Goal: Task Accomplishment & Management: Complete application form

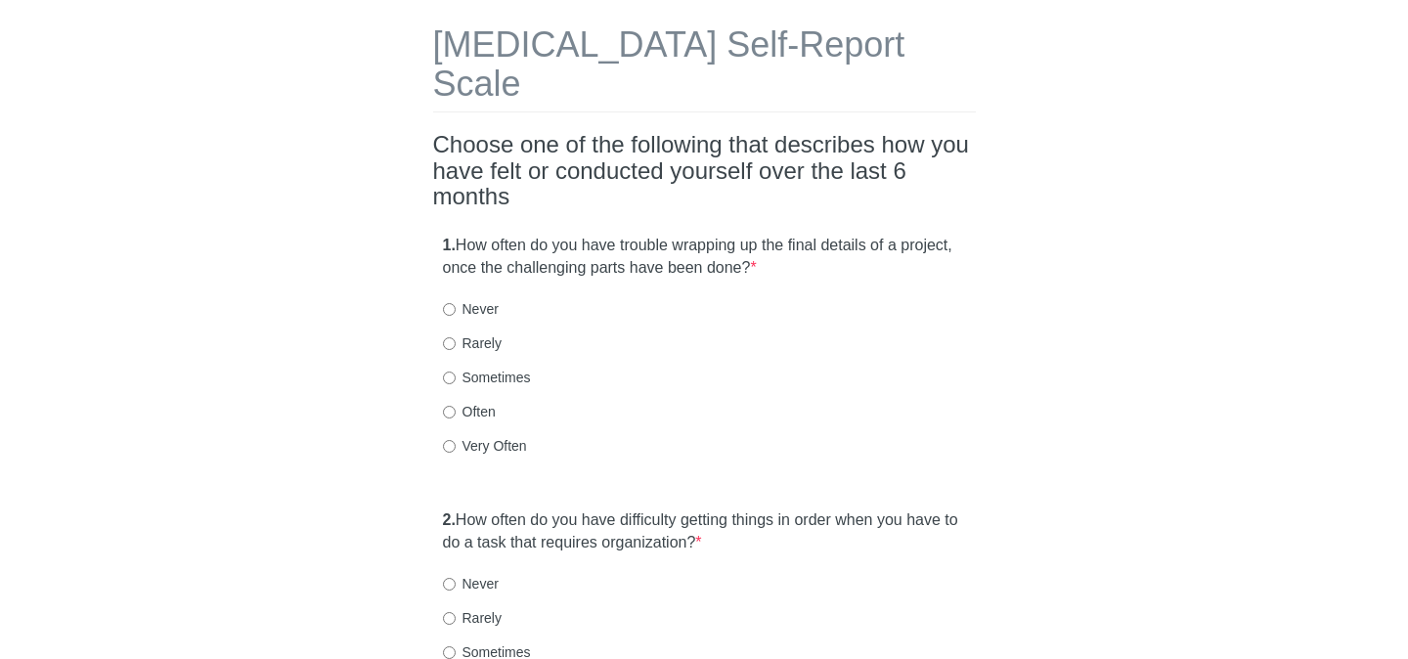
scroll to position [82, 0]
click at [451, 373] on input "Sometimes" at bounding box center [449, 379] width 13 height 13
radio input "true"
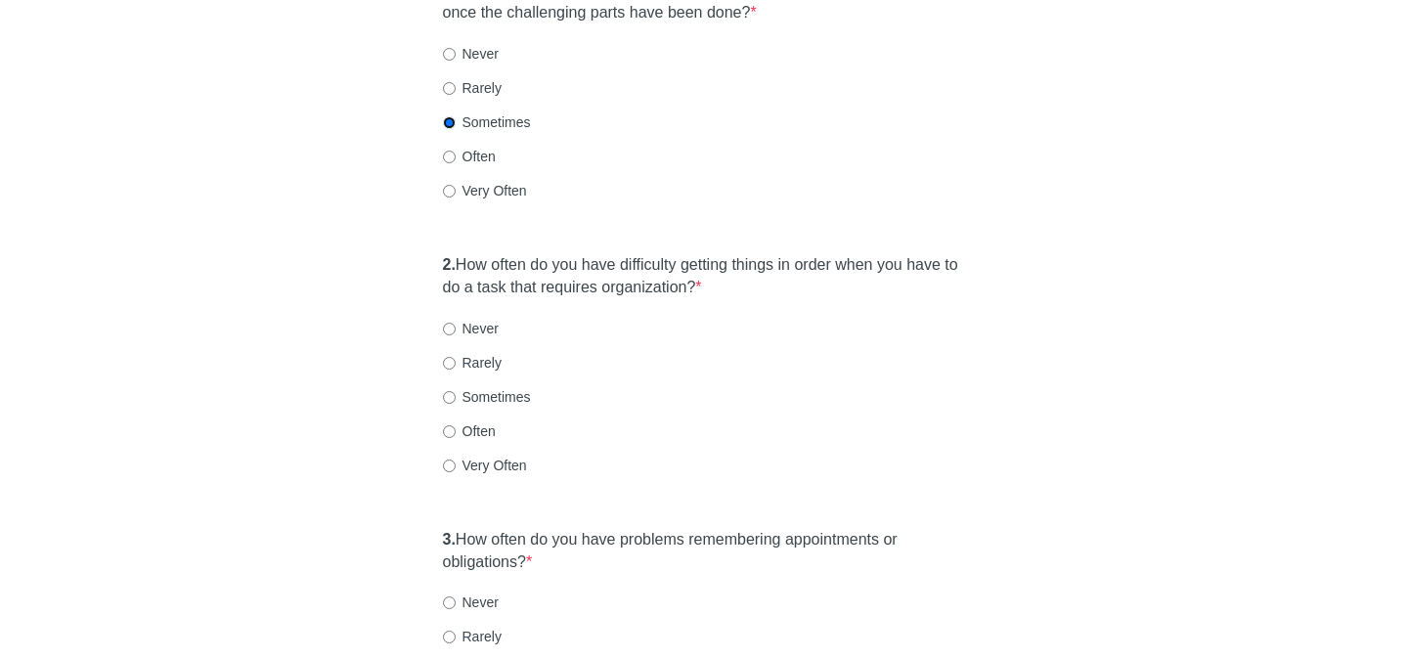
scroll to position [365, 0]
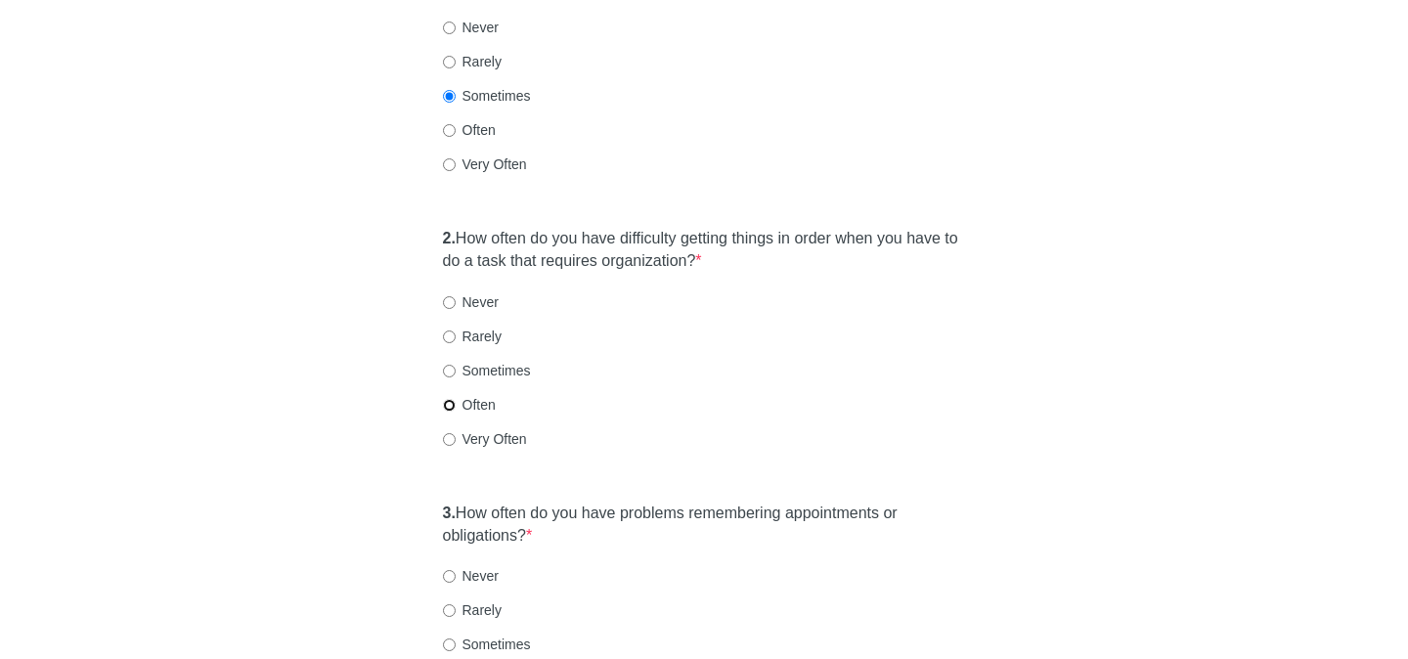
click at [445, 399] on input "Often" at bounding box center [449, 405] width 13 height 13
radio input "true"
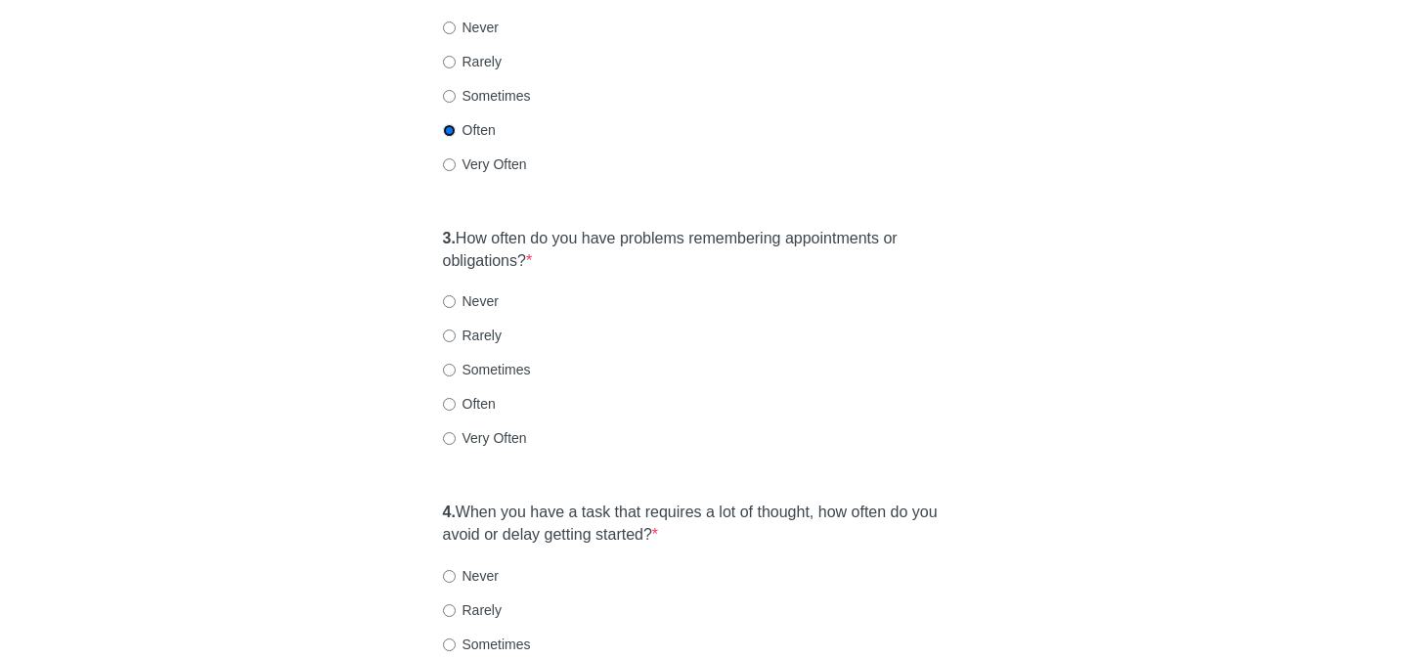
scroll to position [642, 0]
click at [447, 362] on input "Sometimes" at bounding box center [449, 368] width 13 height 13
radio input "true"
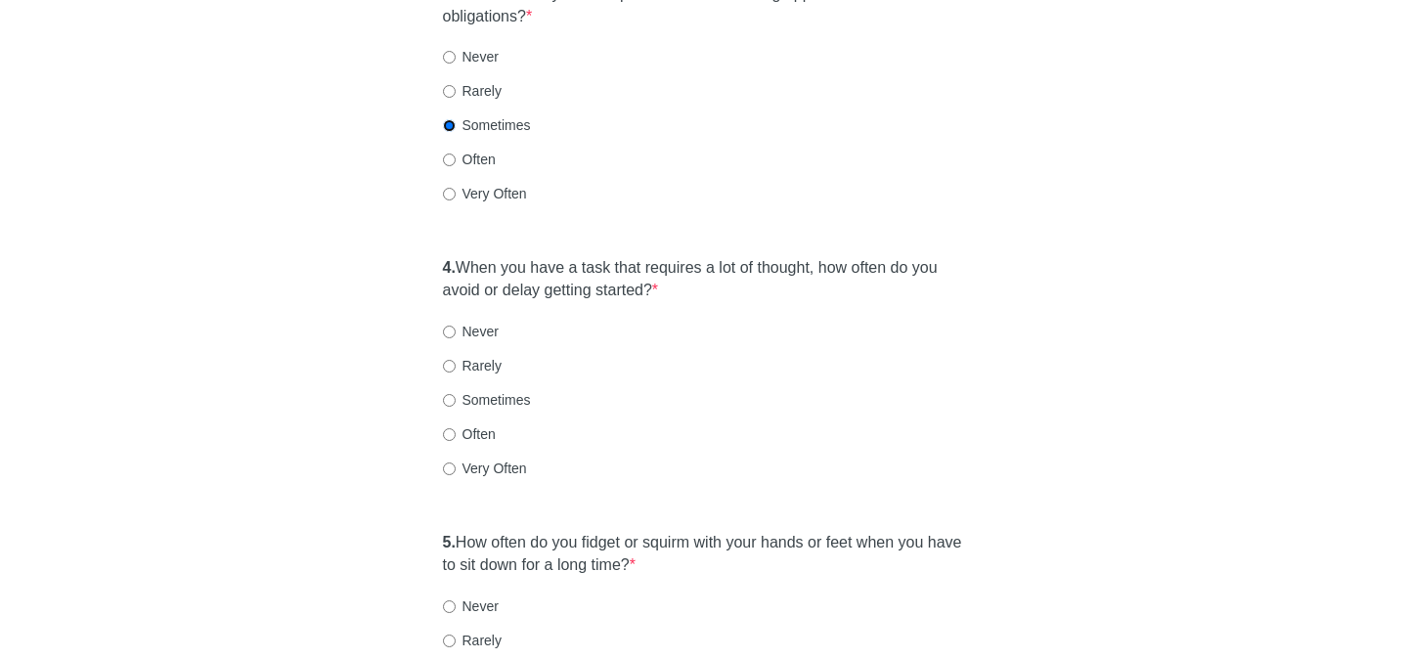
scroll to position [889, 0]
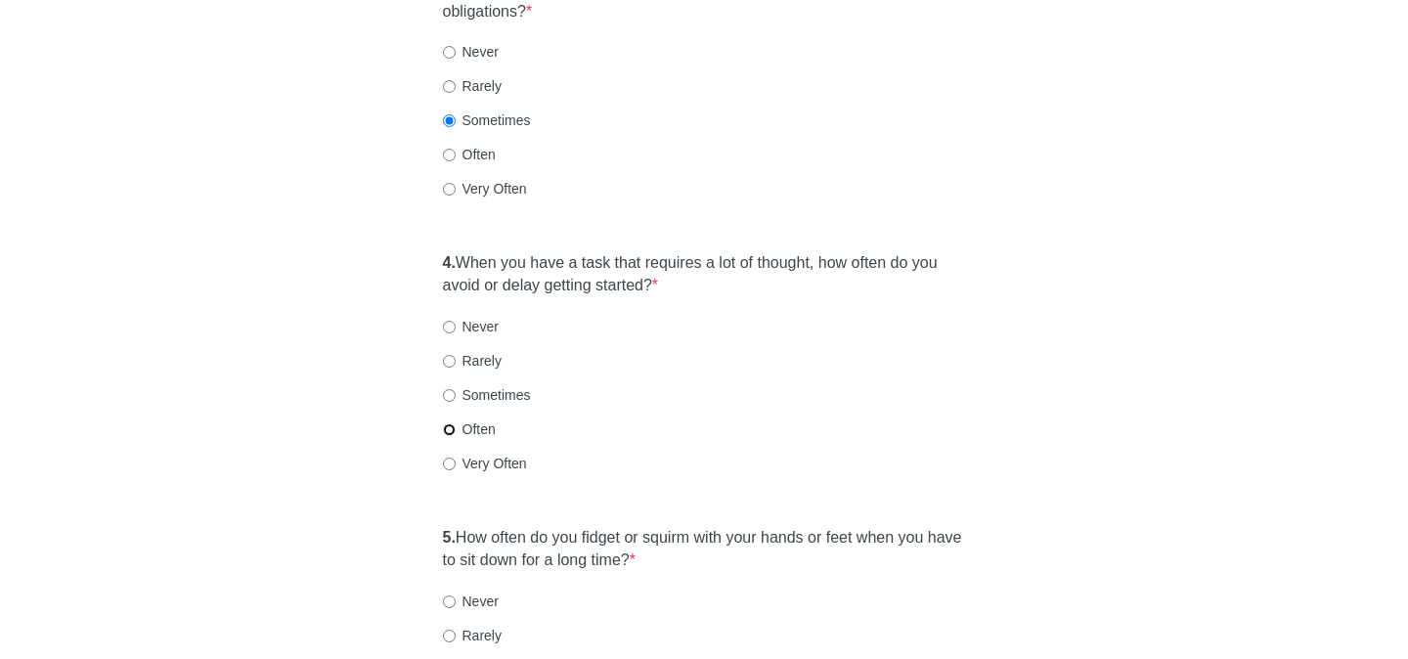
click at [447, 423] on input "Often" at bounding box center [449, 429] width 13 height 13
radio input "true"
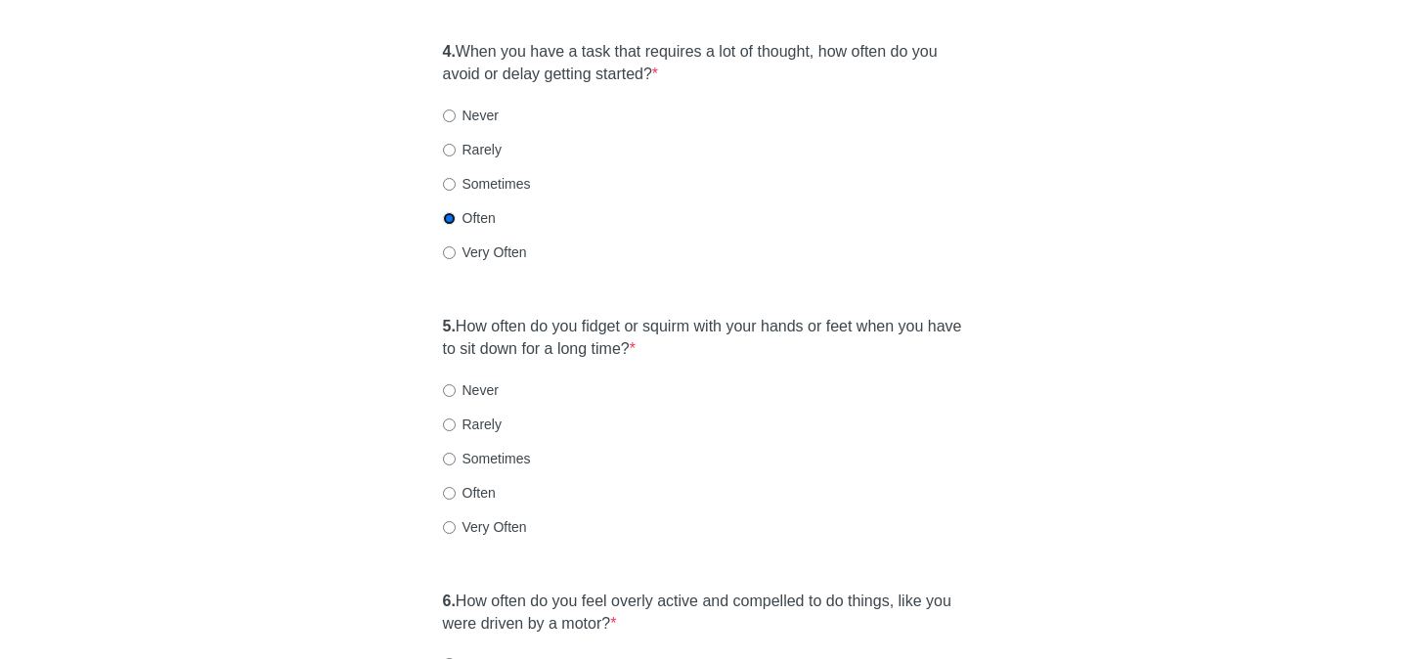
scroll to position [1103, 0]
click at [448, 518] on input "Very Often" at bounding box center [449, 524] width 13 height 13
radio input "true"
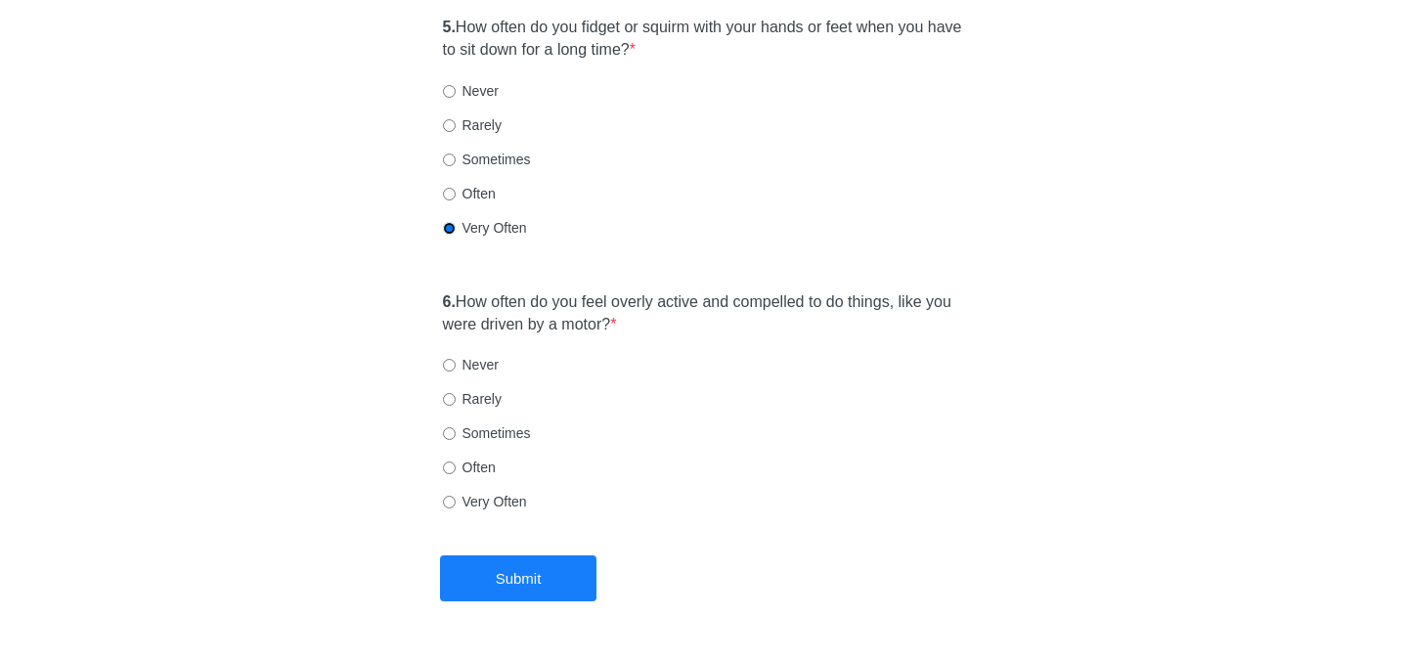
scroll to position [1422, 0]
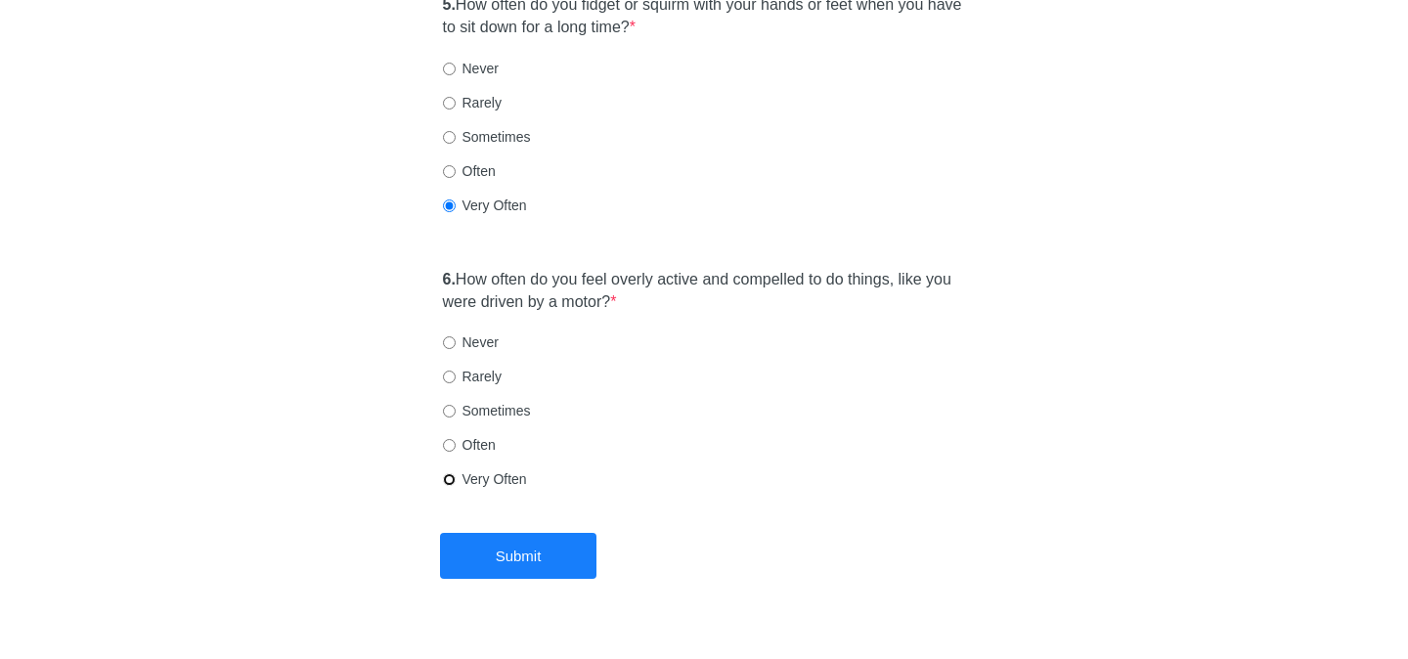
click at [447, 473] on input "Very Often" at bounding box center [449, 479] width 13 height 13
radio input "true"
click at [509, 533] on button "Submit" at bounding box center [518, 556] width 156 height 46
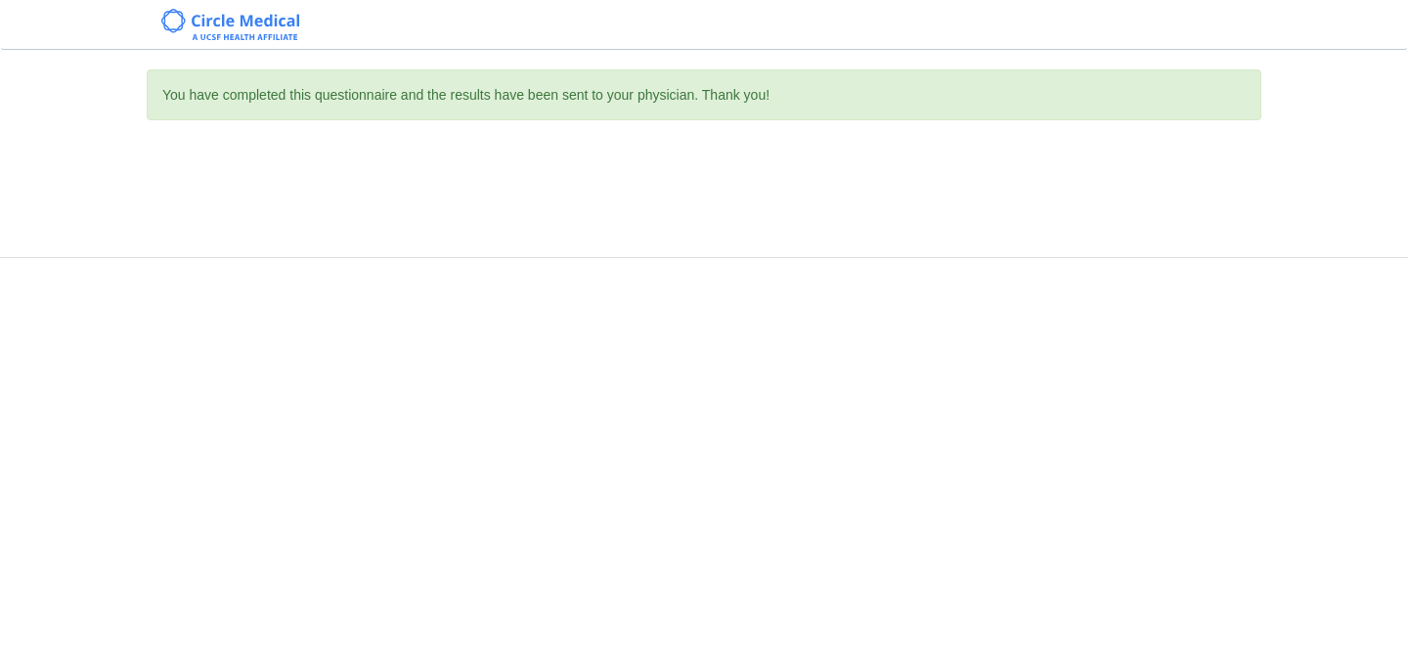
scroll to position [0, 0]
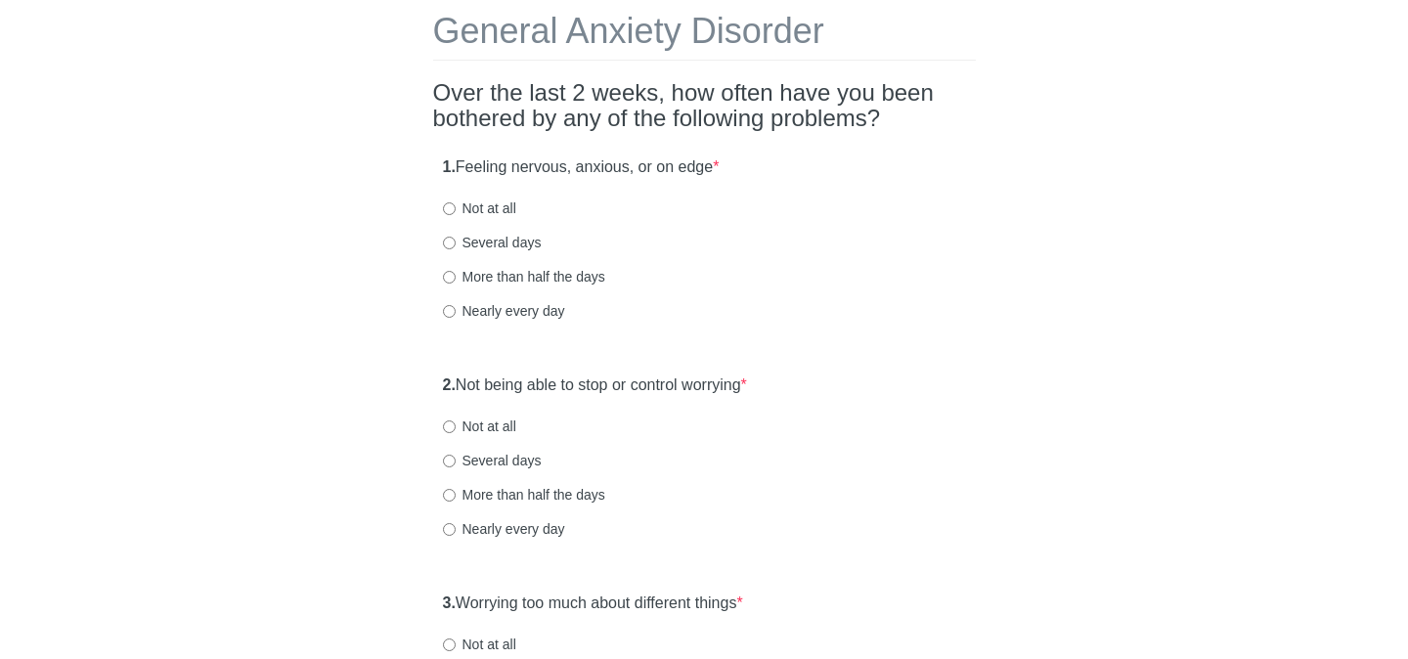
scroll to position [101, 0]
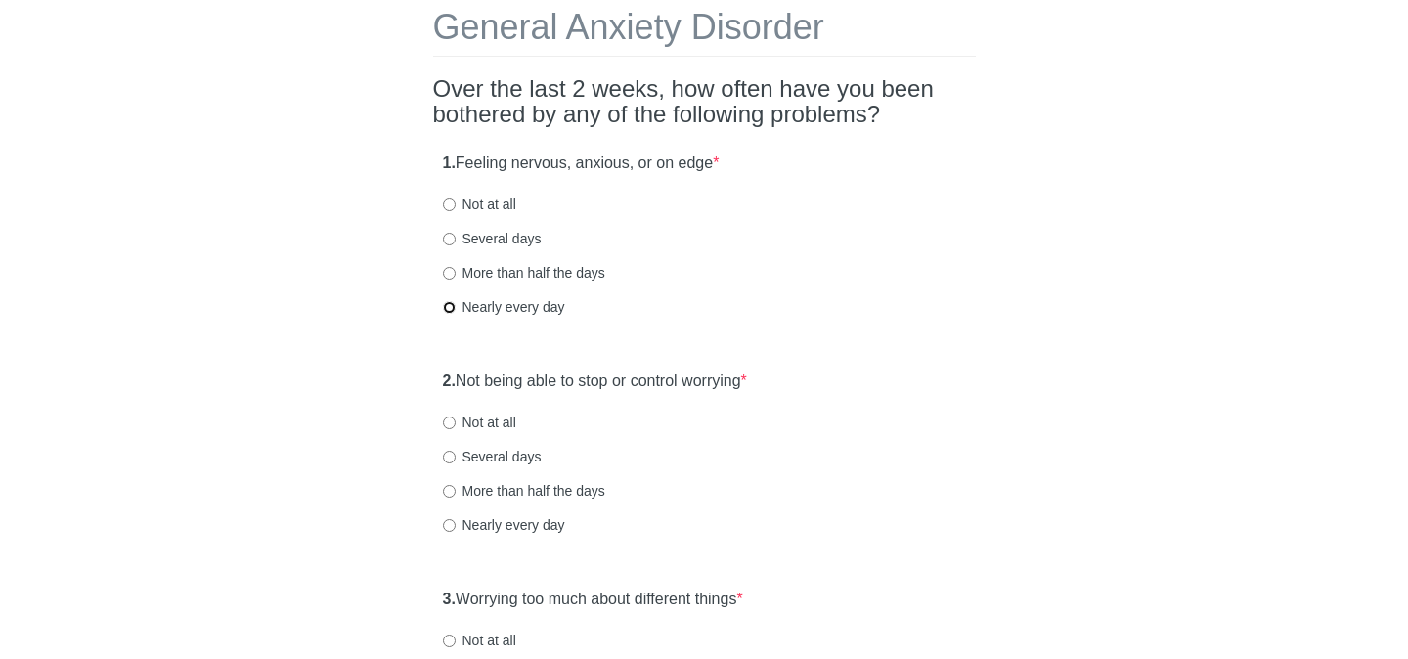
click at [453, 306] on input "Nearly every day" at bounding box center [449, 307] width 13 height 13
radio input "true"
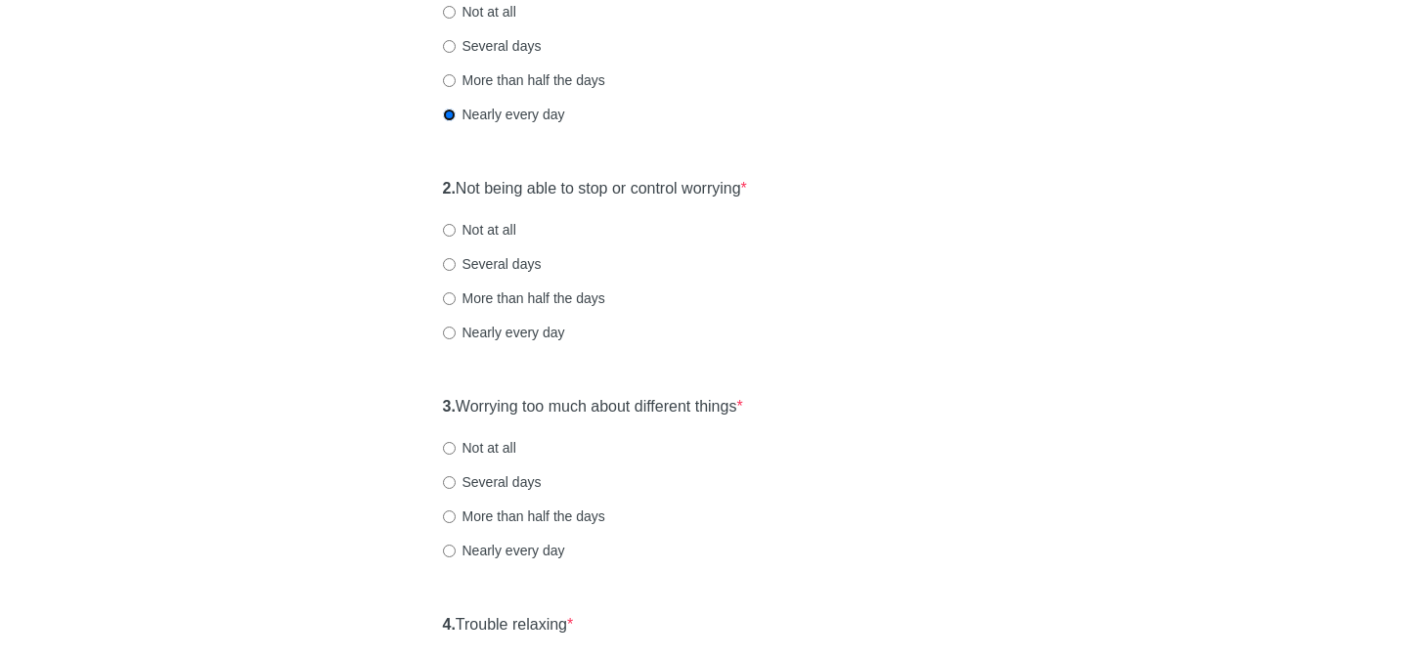
scroll to position [294, 0]
click at [453, 326] on input "Nearly every day" at bounding box center [449, 332] width 13 height 13
radio input "true"
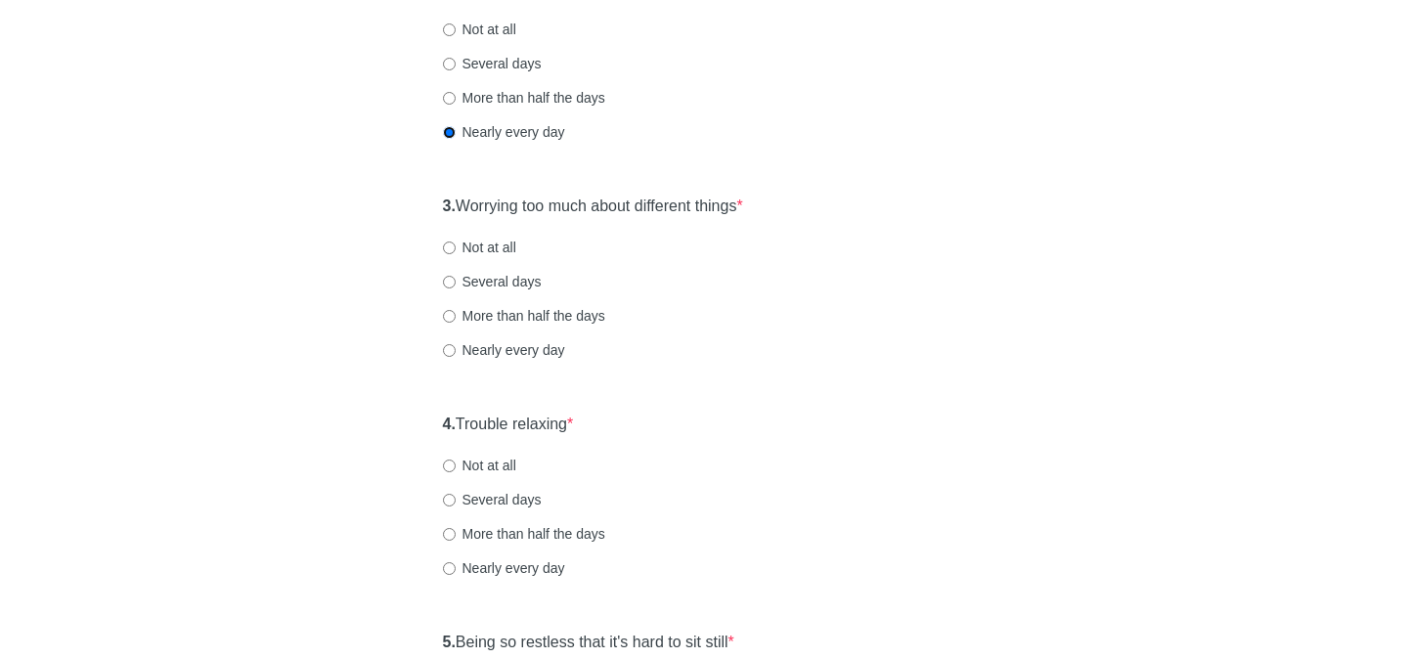
scroll to position [505, 0]
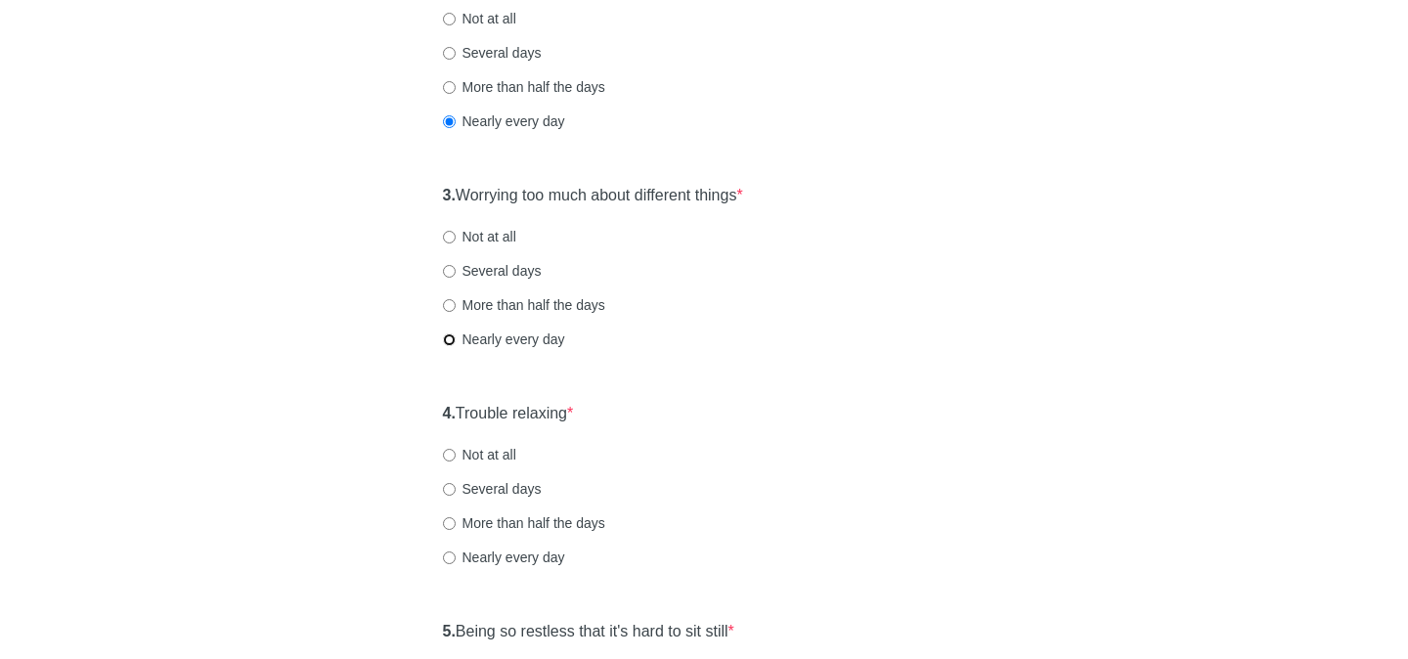
click at [447, 339] on input "Nearly every day" at bounding box center [449, 340] width 13 height 13
radio input "true"
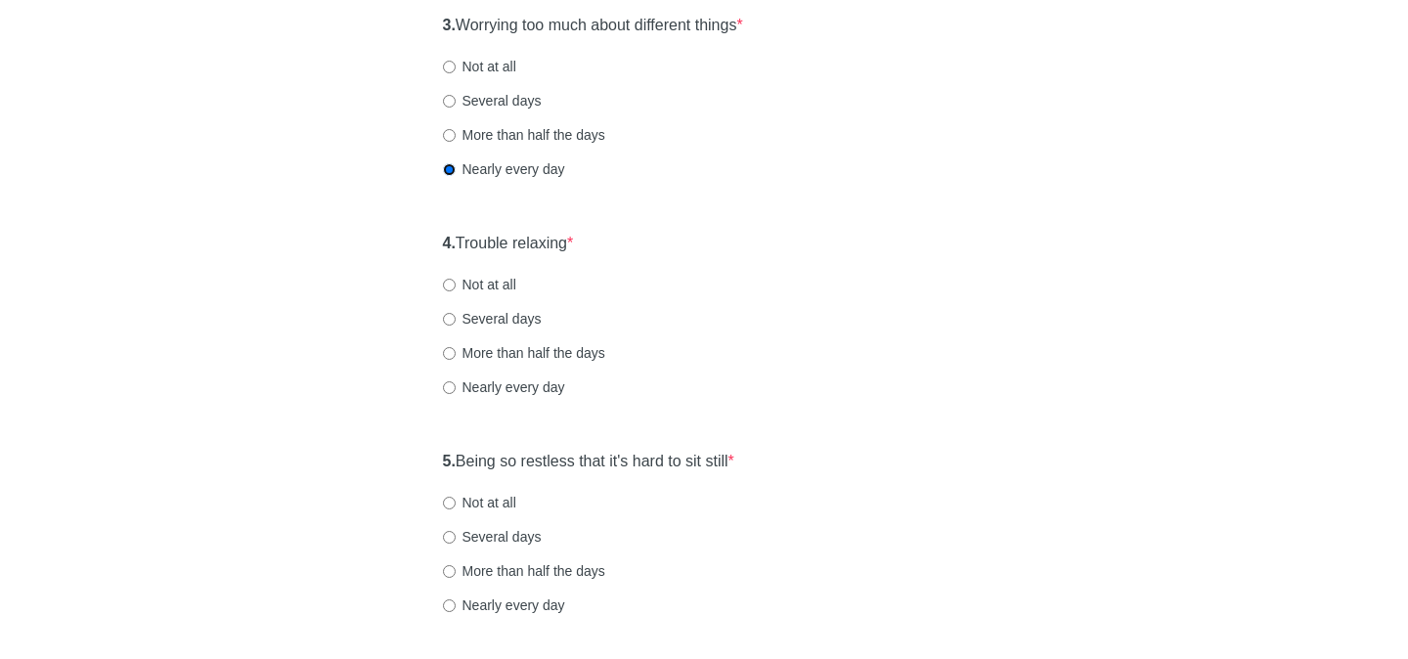
scroll to position [719, 0]
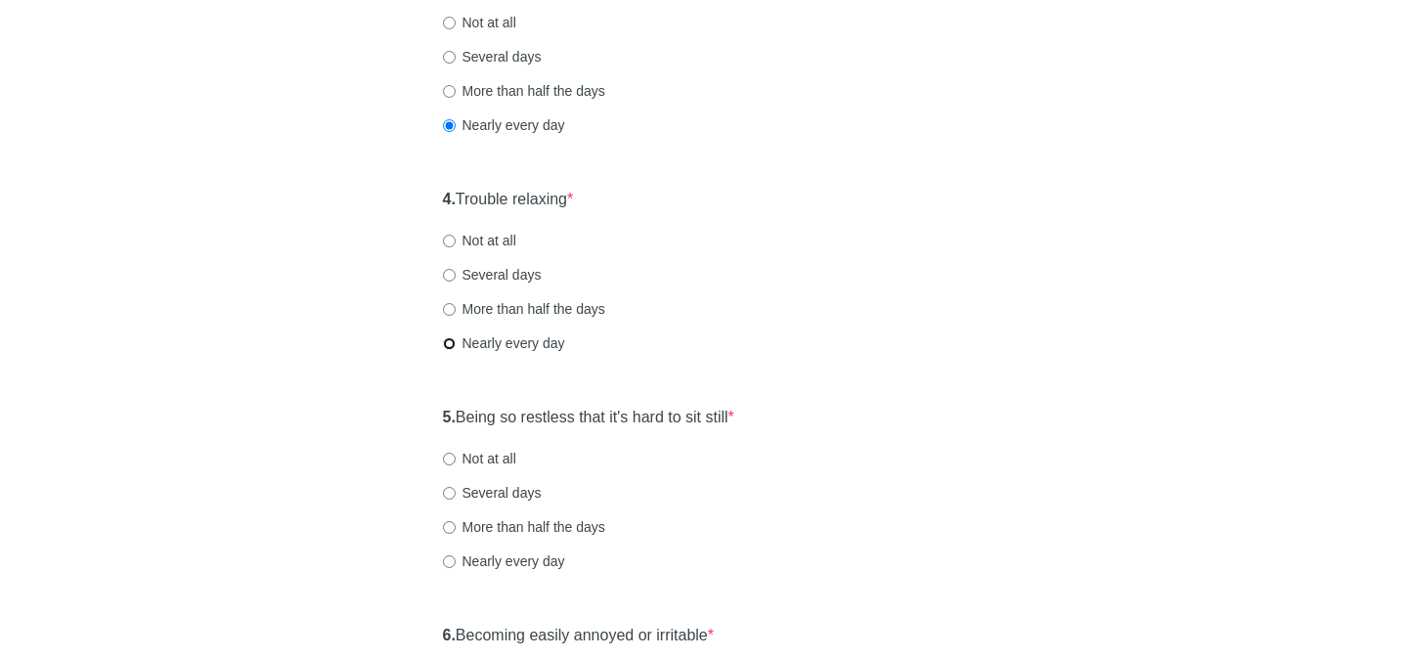
click at [445, 342] on input "Nearly every day" at bounding box center [449, 343] width 13 height 13
radio input "true"
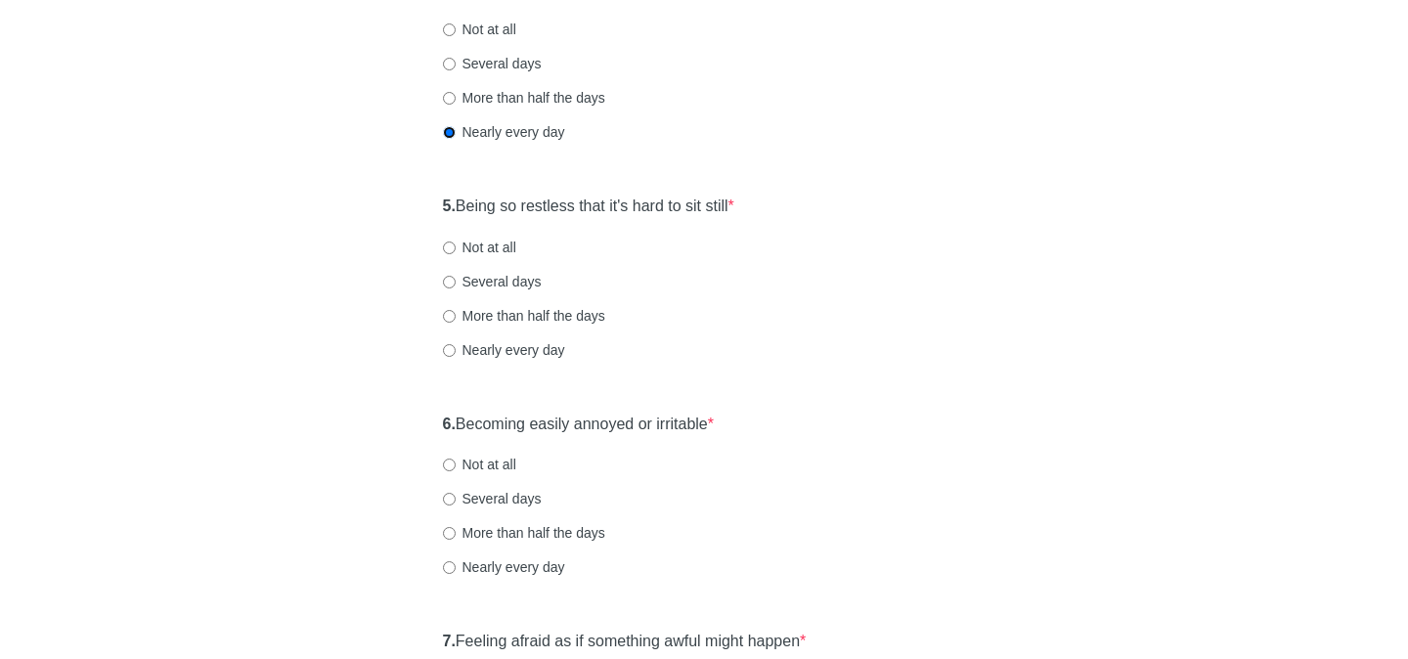
scroll to position [931, 0]
click at [453, 348] on input "Nearly every day" at bounding box center [449, 349] width 13 height 13
radio input "true"
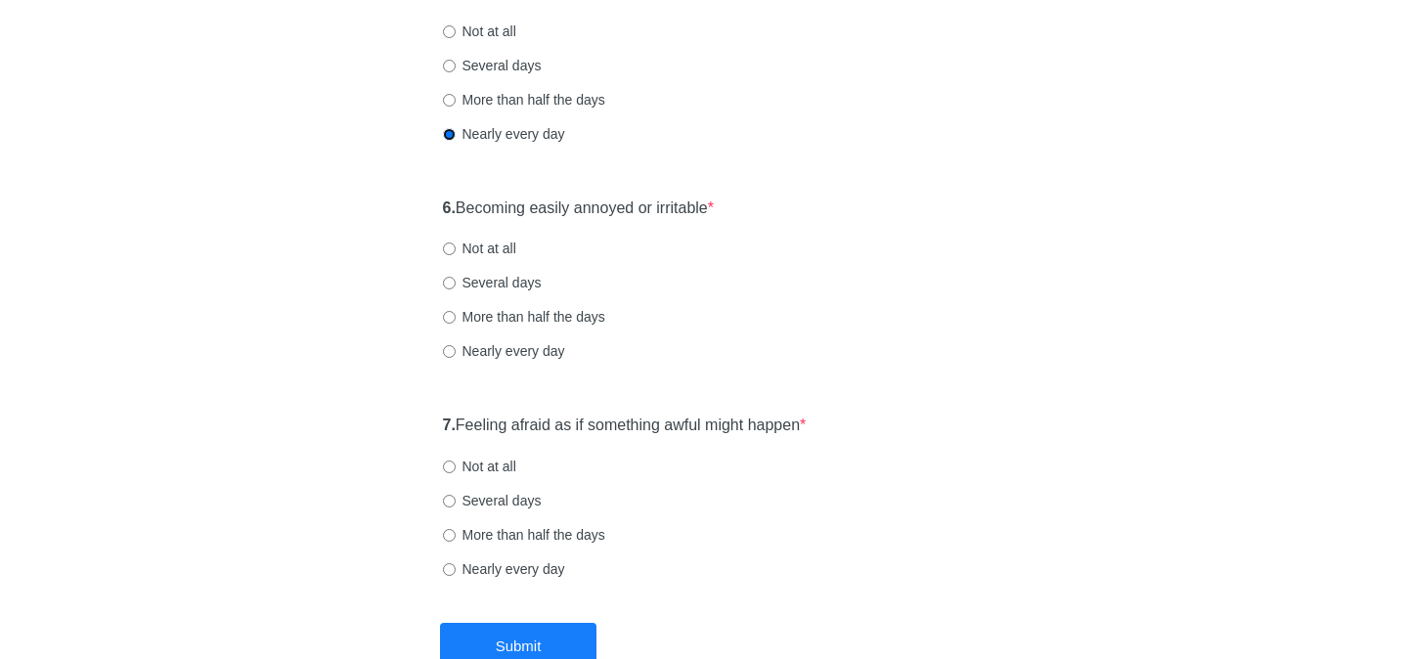
scroll to position [1147, 0]
click at [449, 350] on input "Nearly every day" at bounding box center [449, 350] width 13 height 13
radio input "true"
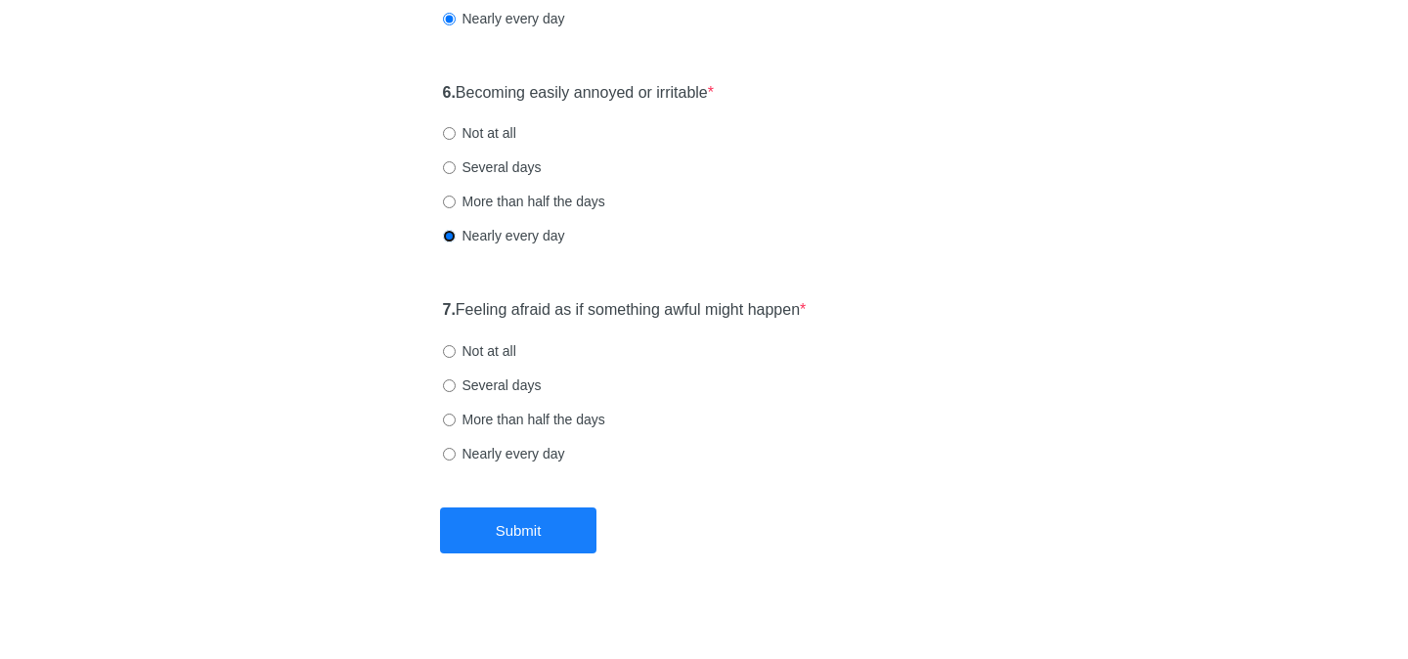
scroll to position [1274, 0]
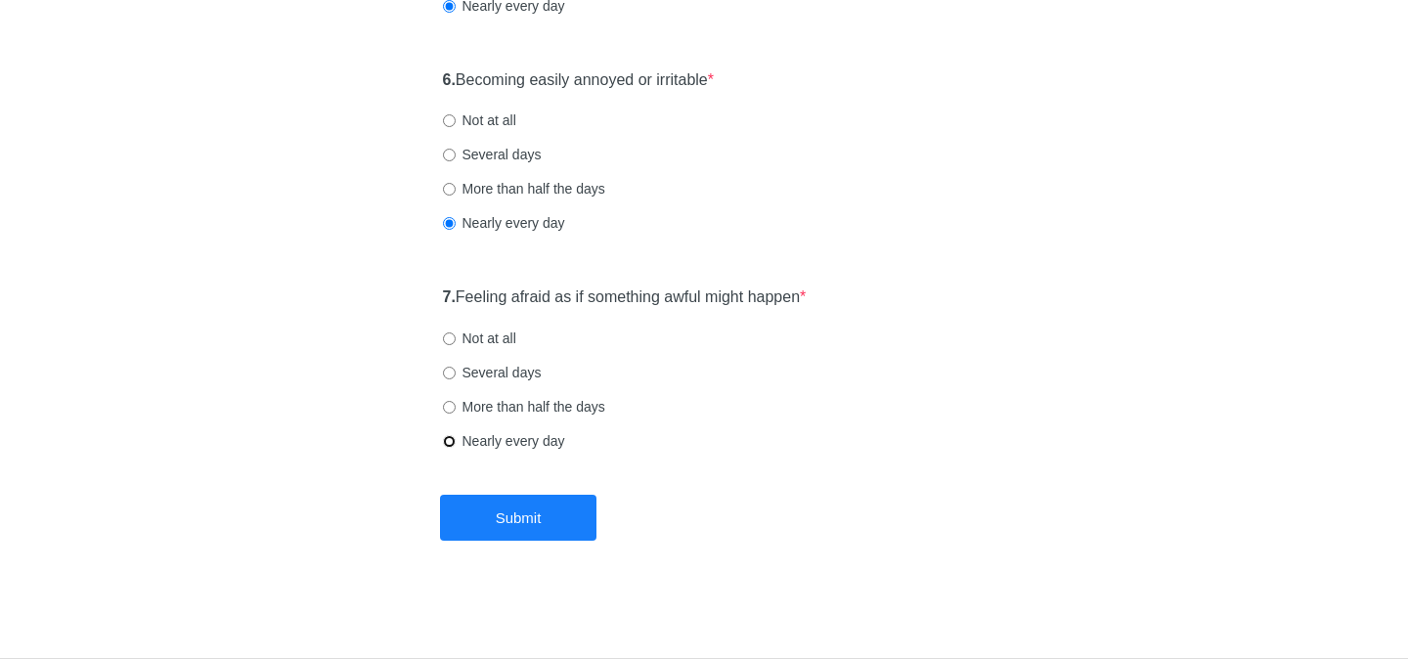
click at [450, 443] on input "Nearly every day" at bounding box center [449, 441] width 13 height 13
radio input "true"
click at [497, 508] on button "Submit" at bounding box center [518, 518] width 156 height 46
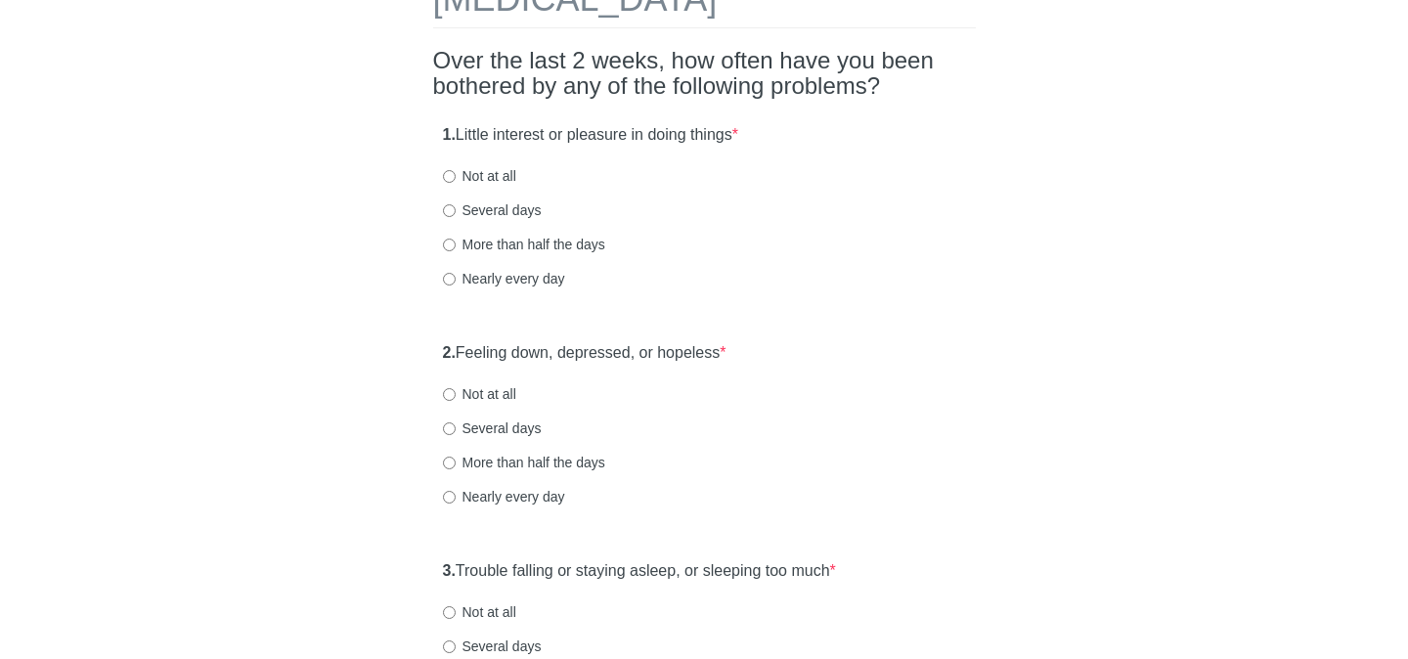
scroll to position [130, 0]
click at [447, 240] on input "More than half the days" at bounding box center [449, 244] width 13 height 13
radio input "true"
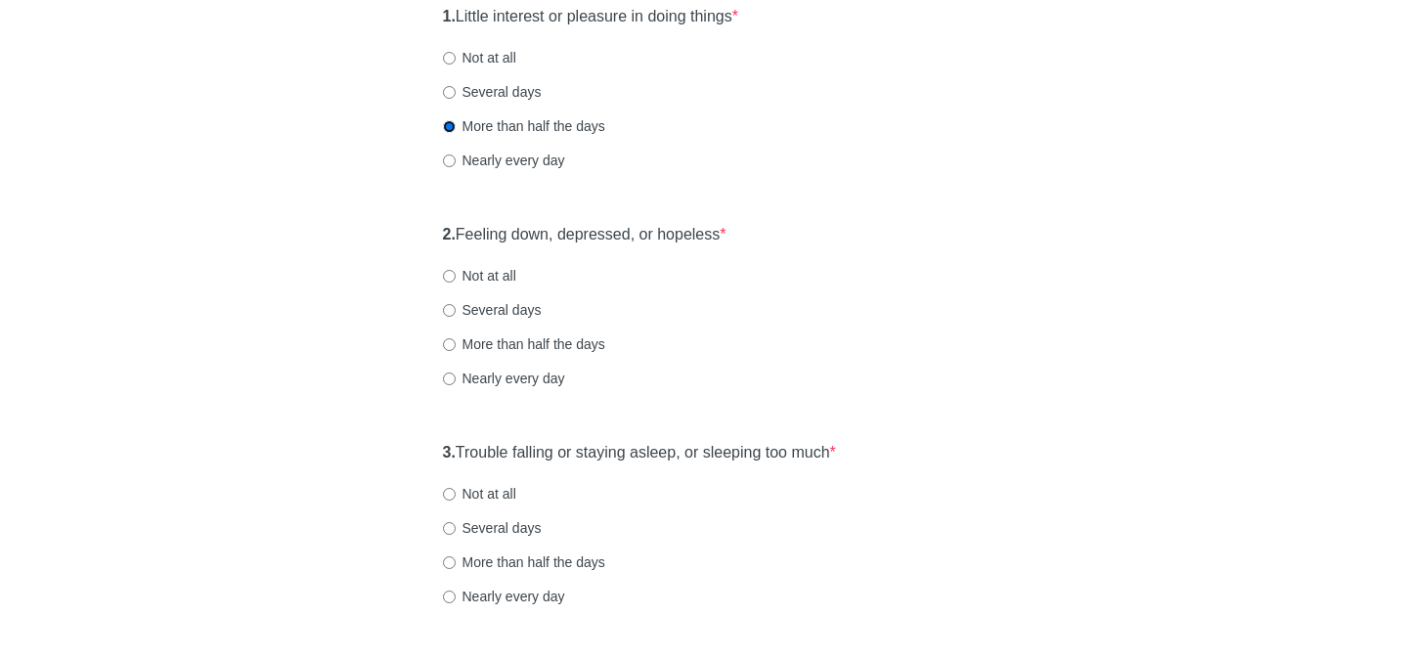
scroll to position [250, 0]
click at [450, 343] on input "More than half the days" at bounding box center [449, 341] width 13 height 13
radio input "true"
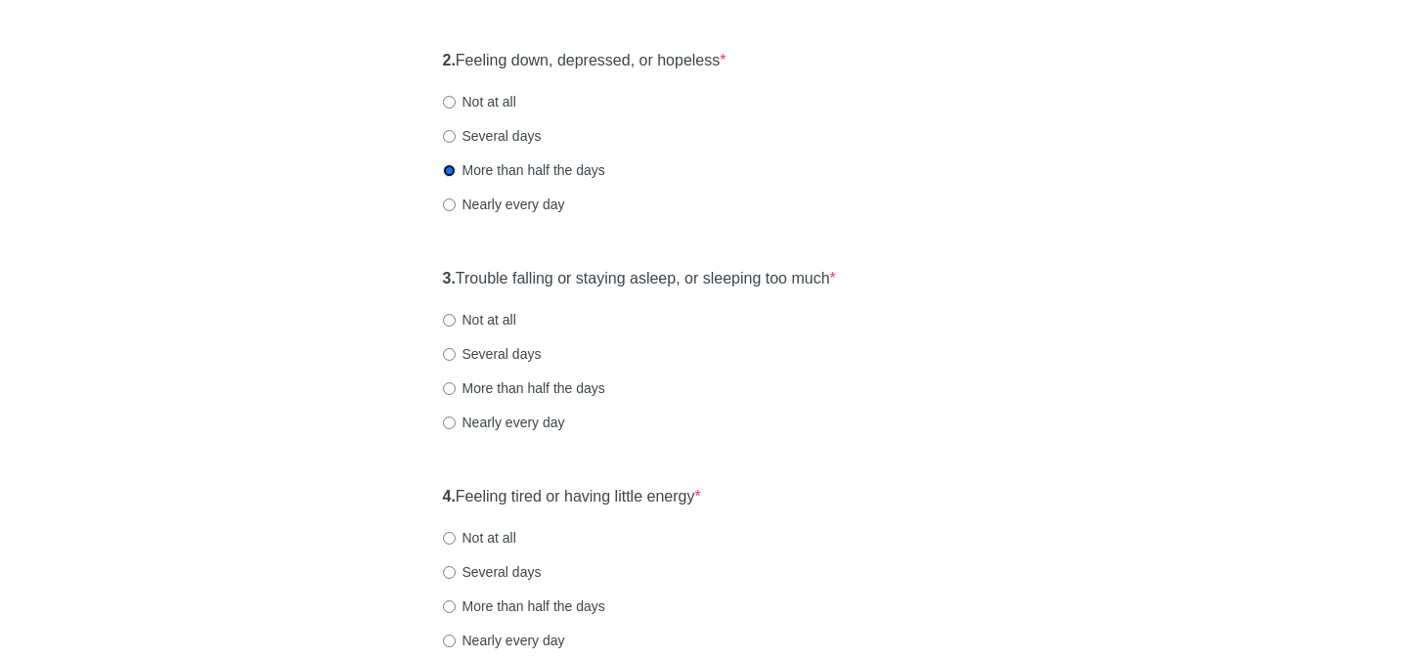
scroll to position [426, 0]
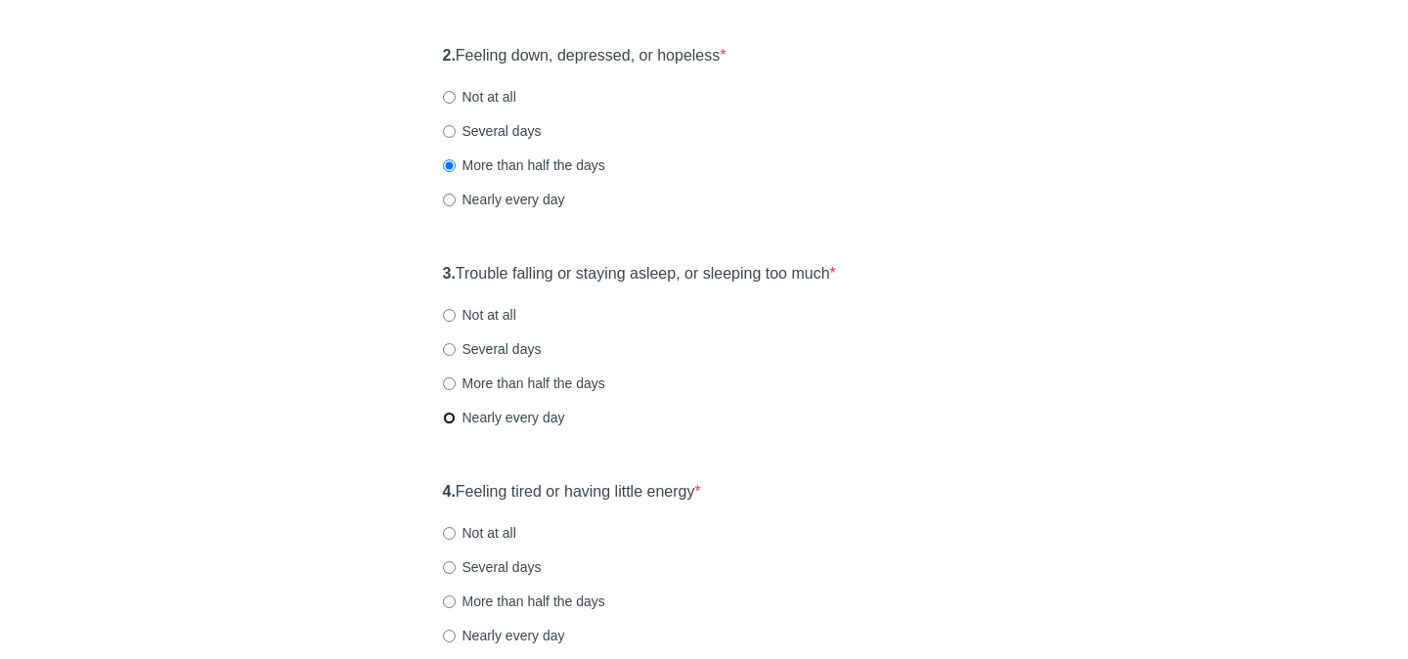
click at [448, 420] on input "Nearly every day" at bounding box center [449, 418] width 13 height 13
radio input "true"
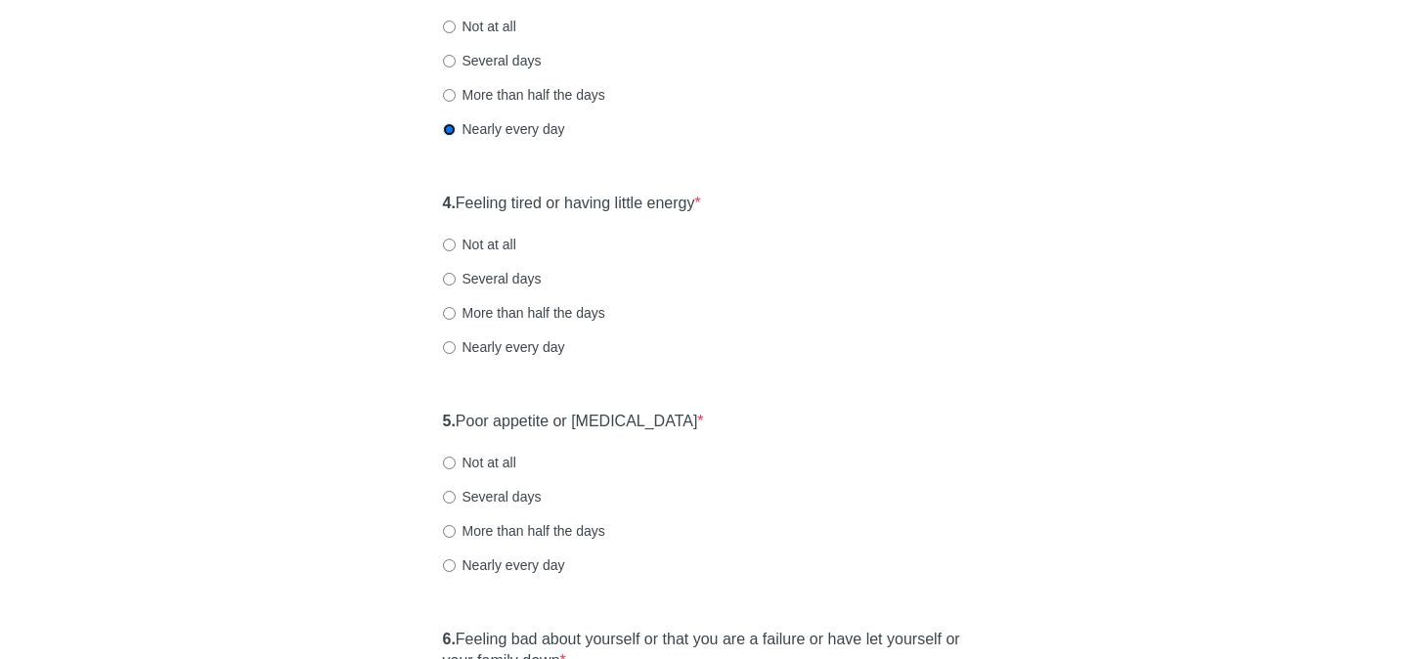
scroll to position [717, 0]
click at [447, 343] on input "Nearly every day" at bounding box center [449, 345] width 13 height 13
radio input "true"
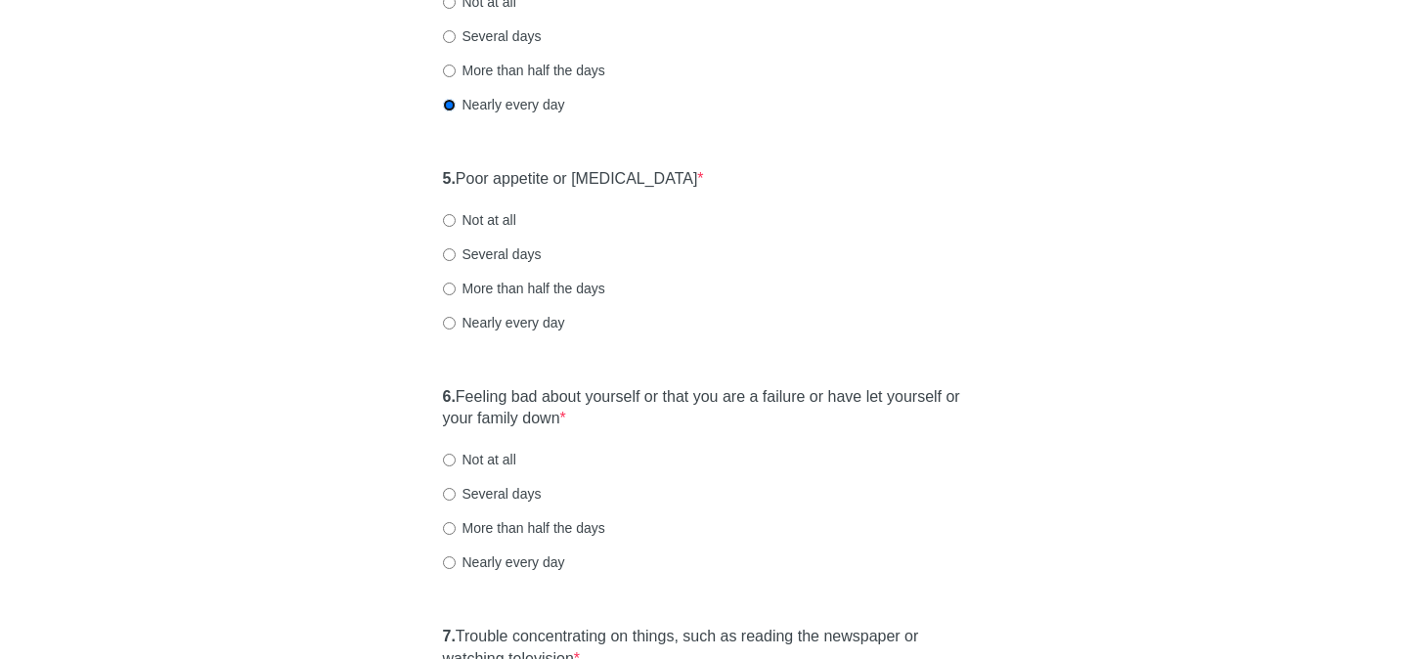
scroll to position [973, 0]
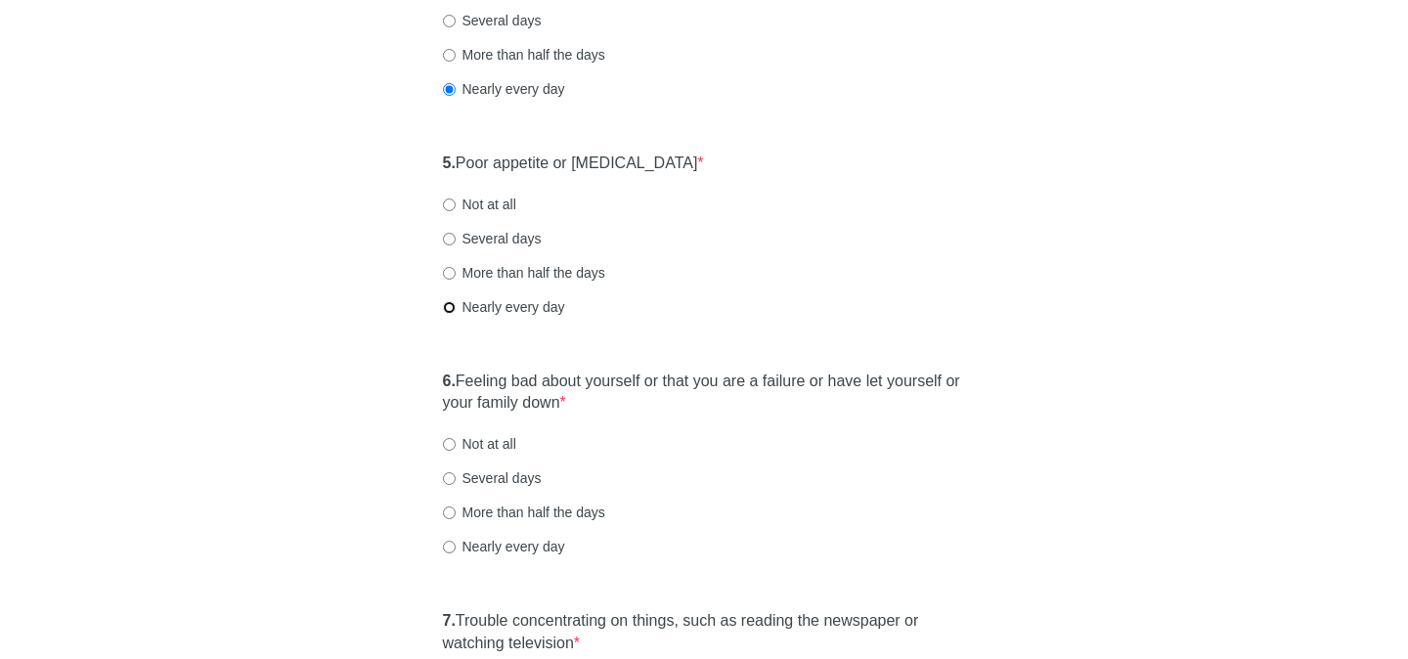
click at [451, 305] on input "Nearly every day" at bounding box center [449, 307] width 13 height 13
radio input "true"
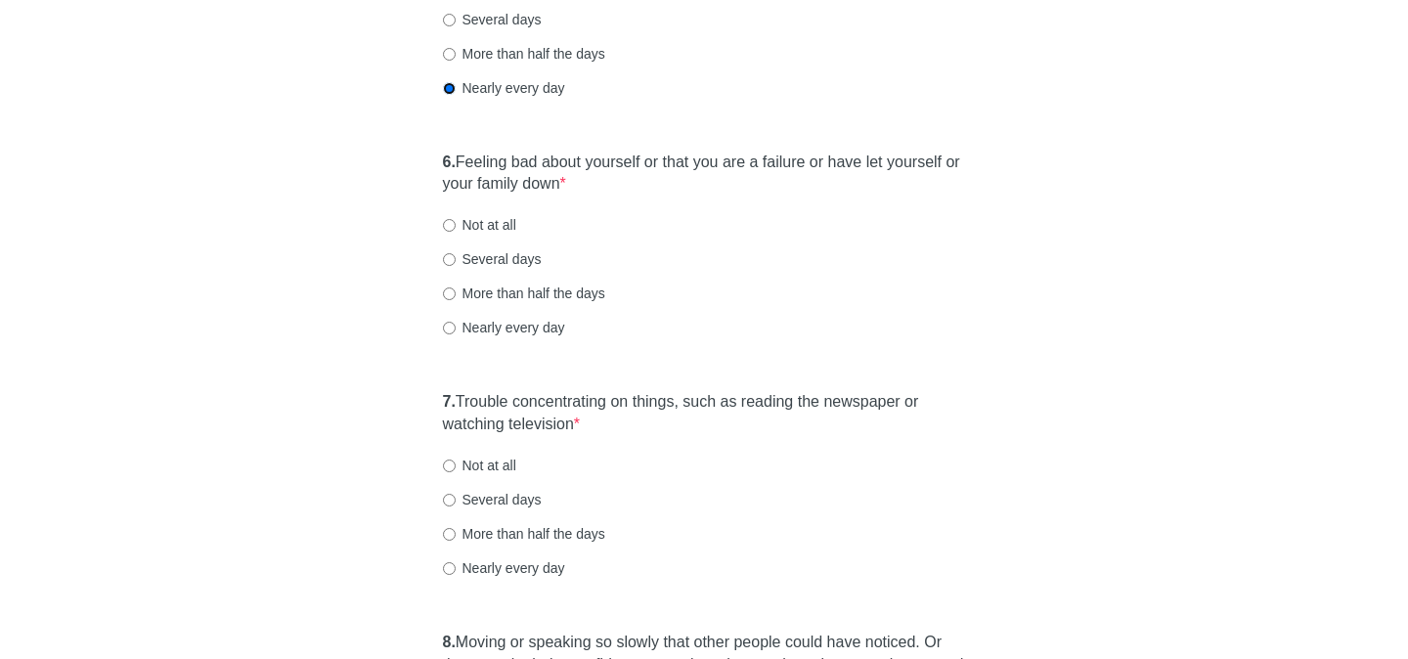
scroll to position [1194, 0]
click at [448, 287] on input "More than half the days" at bounding box center [449, 292] width 13 height 13
radio input "true"
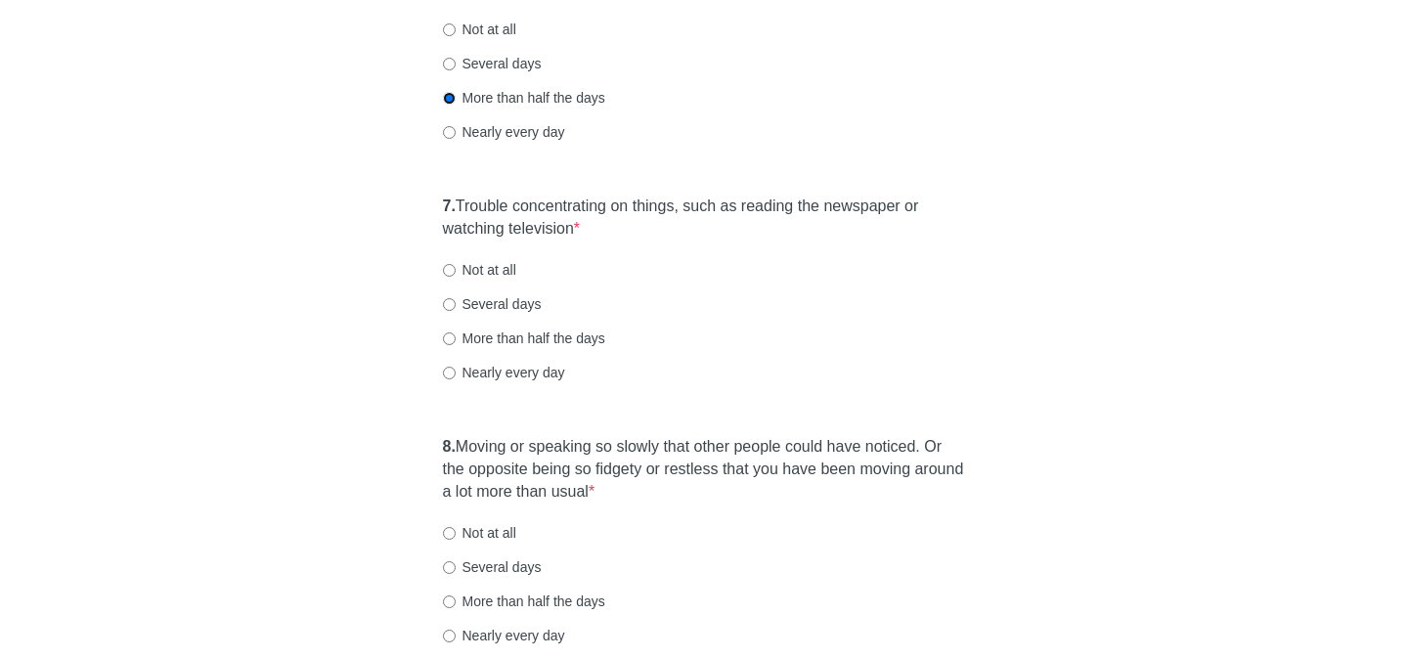
scroll to position [1391, 0]
click at [448, 370] on input "Nearly every day" at bounding box center [449, 370] width 13 height 13
radio input "true"
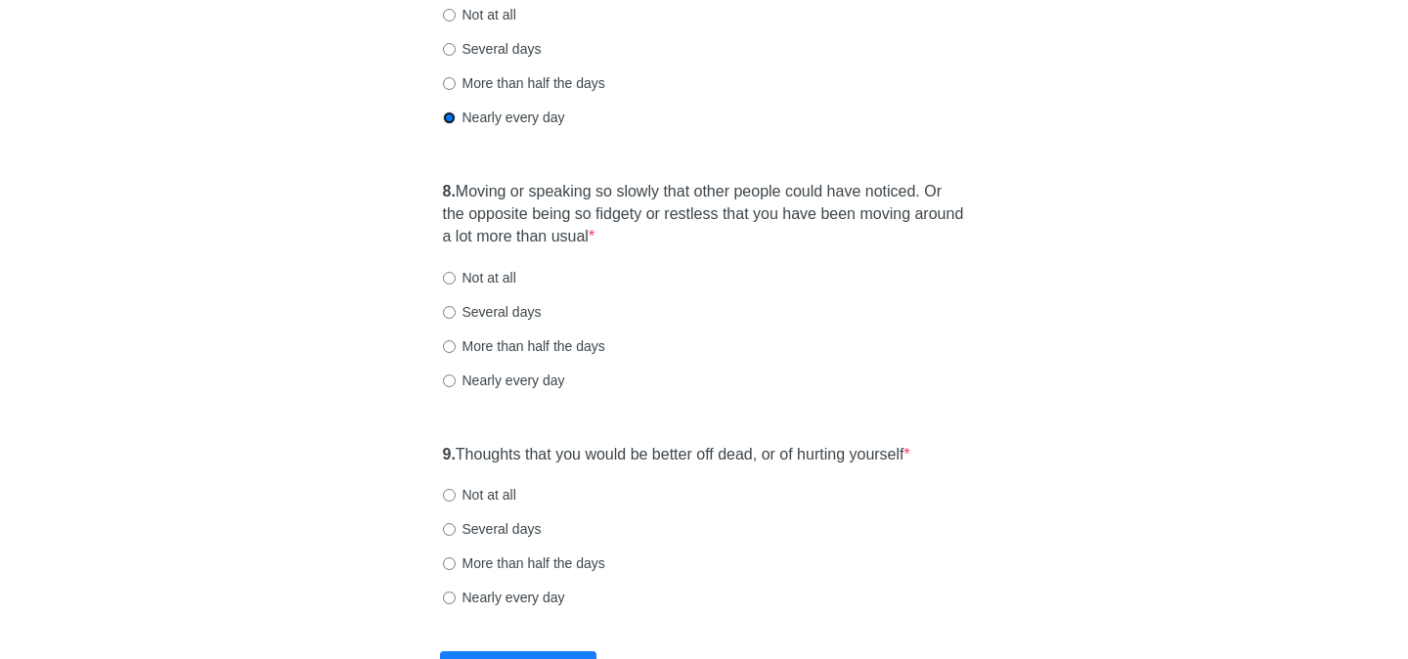
scroll to position [1671, 0]
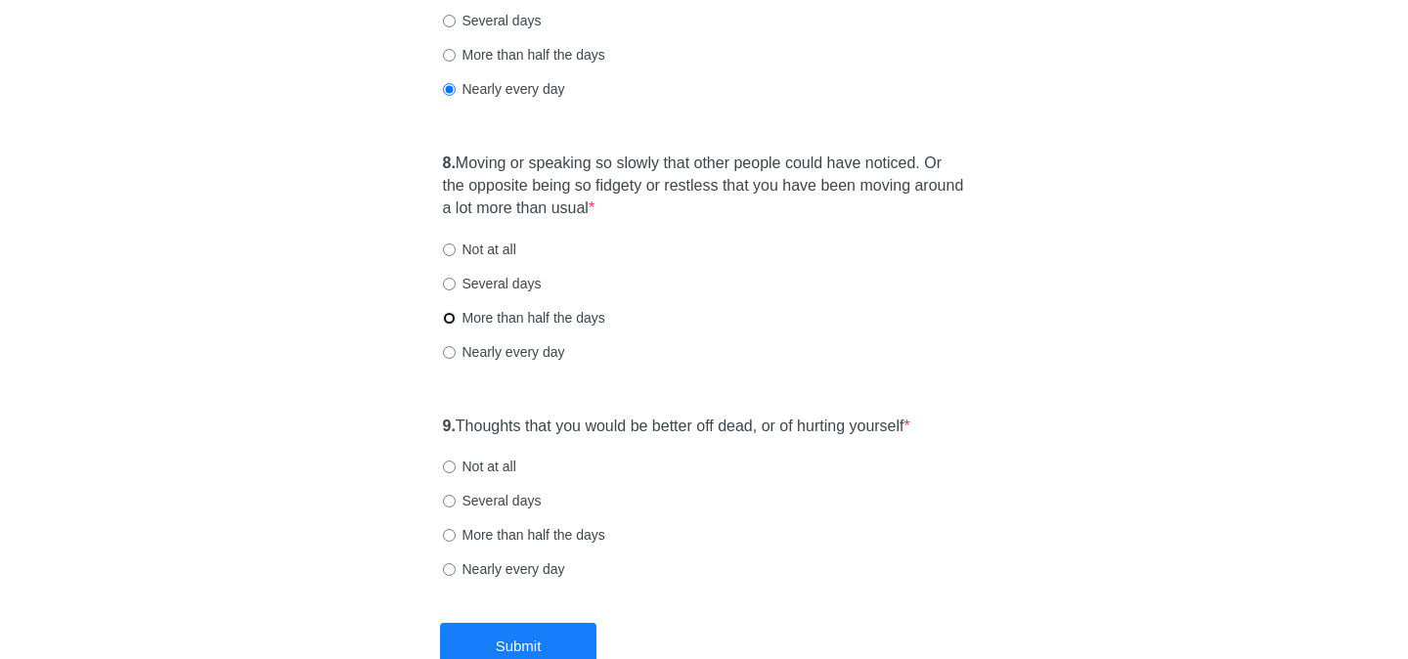
click at [449, 318] on input "More than half the days" at bounding box center [449, 318] width 13 height 13
radio input "true"
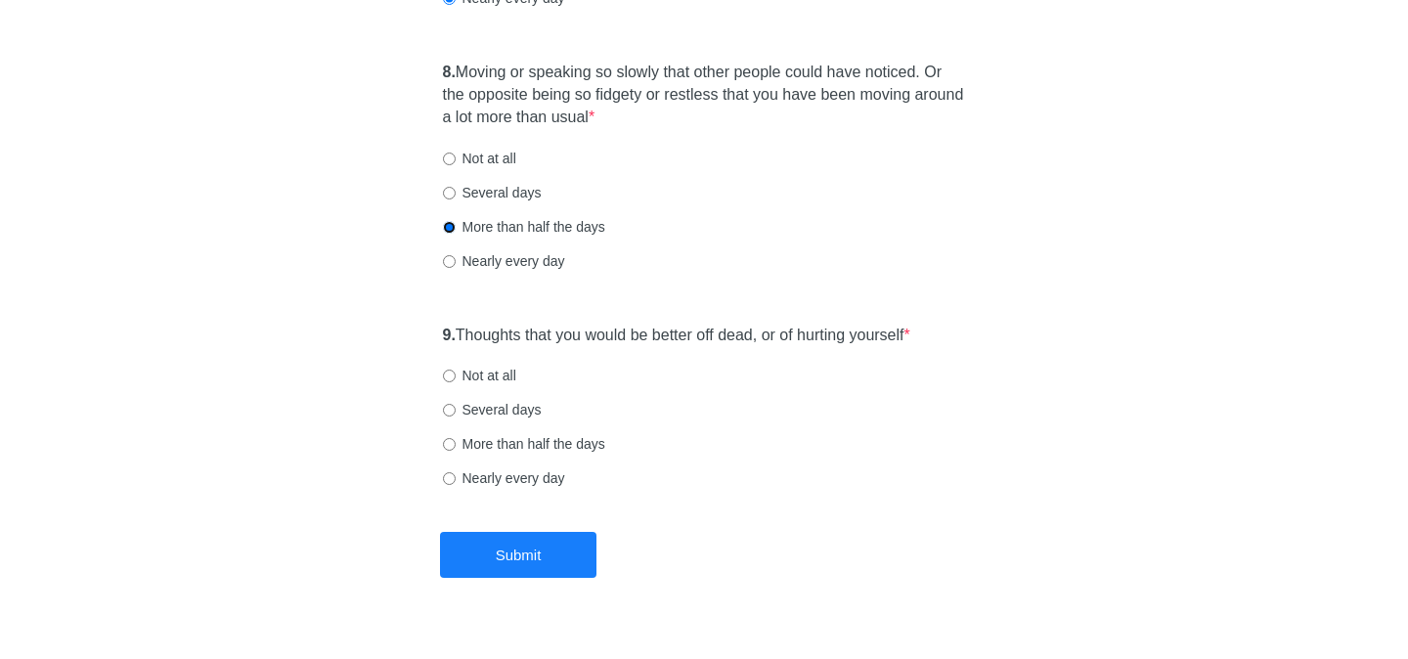
scroll to position [1764, 0]
click at [447, 376] on input "Not at all" at bounding box center [449, 374] width 13 height 13
radio input "true"
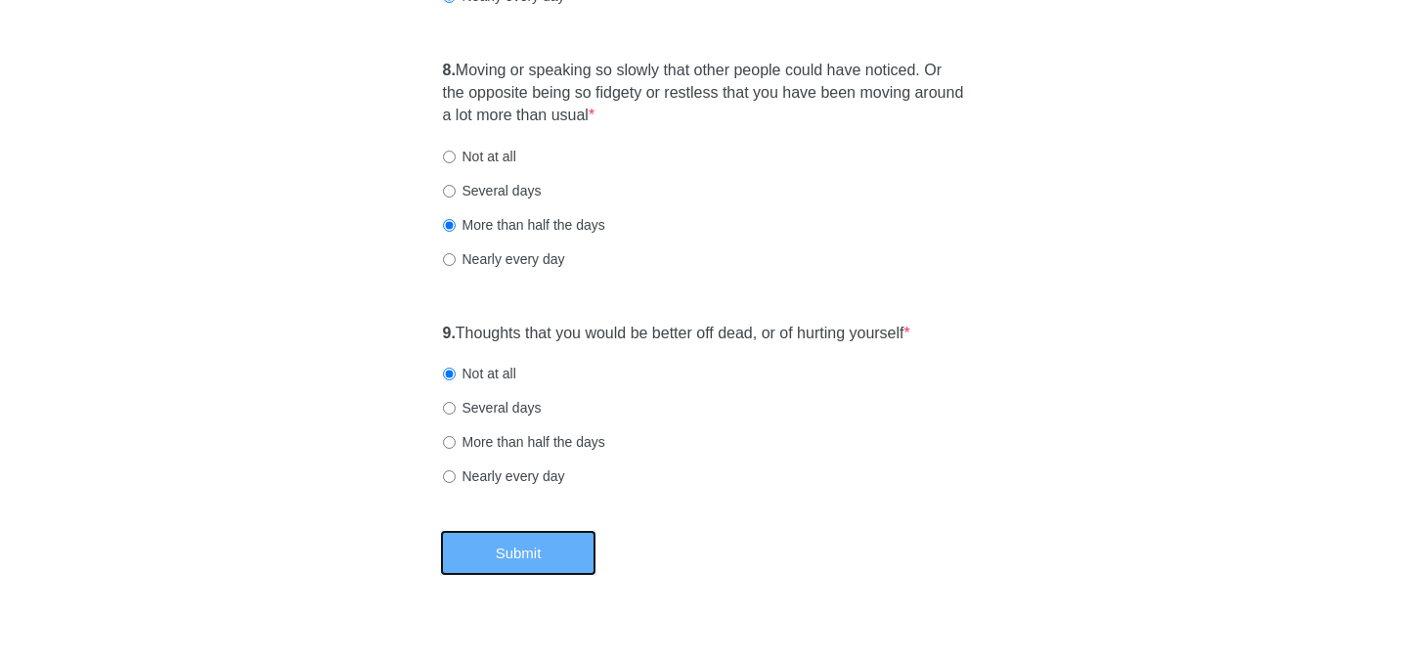
click at [527, 556] on button "Submit" at bounding box center [518, 553] width 156 height 46
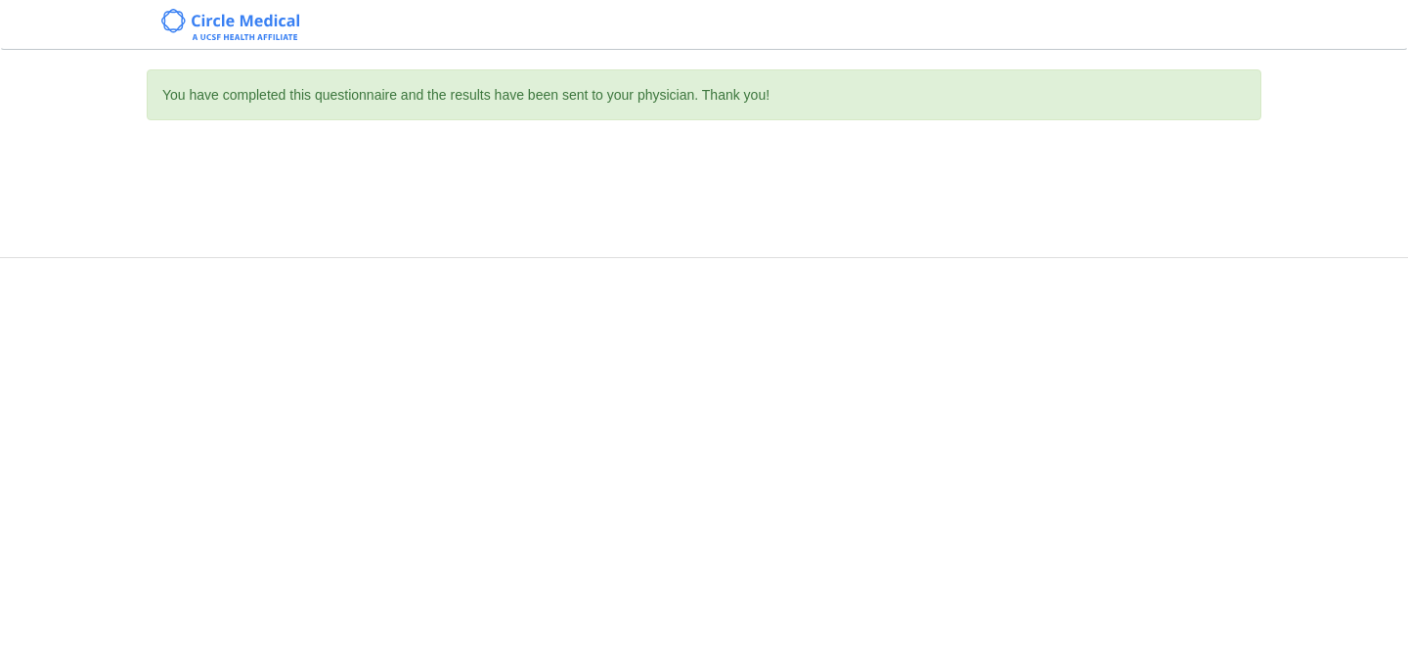
scroll to position [0, 0]
